Goal: Information Seeking & Learning: Learn about a topic

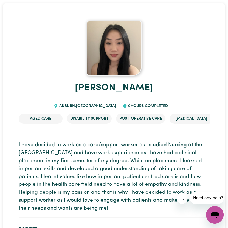
scroll to position [61, 0]
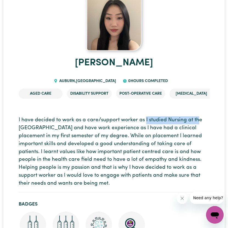
drag, startPoint x: 144, startPoint y: 120, endPoint x: 196, endPoint y: 119, distance: 52.5
click at [196, 119] on p "I have decided to work as a care/support worker as I studied Nursing at the [GE…" at bounding box center [114, 151] width 191 height 71
click at [186, 144] on p "I have decided to work as a care/support worker as I studied Nursing at the [GE…" at bounding box center [114, 151] width 191 height 71
click at [139, 131] on p "I have decided to work as a care/support worker as I studied Nursing at the [GE…" at bounding box center [114, 151] width 191 height 71
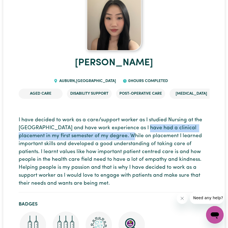
drag, startPoint x: 139, startPoint y: 131, endPoint x: 121, endPoint y: 135, distance: 19.0
click at [121, 135] on p "I have decided to work as a care/support worker as I studied Nursing at the [GE…" at bounding box center [114, 151] width 191 height 71
click at [137, 144] on p "I have decided to work as a care/support worker as I studied Nursing at the [GE…" at bounding box center [114, 151] width 191 height 71
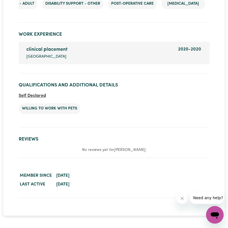
scroll to position [752, 0]
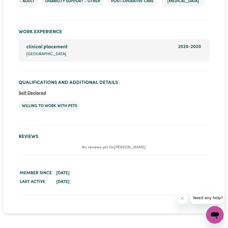
click at [69, 183] on time "[DATE]" at bounding box center [62, 182] width 13 height 4
click at [110, 181] on dd "[DATE]" at bounding box center [132, 182] width 155 height 9
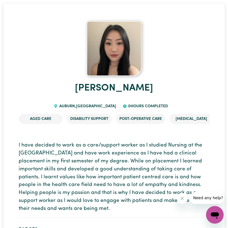
scroll to position [0, 0]
